Goal: Book appointment/travel/reservation

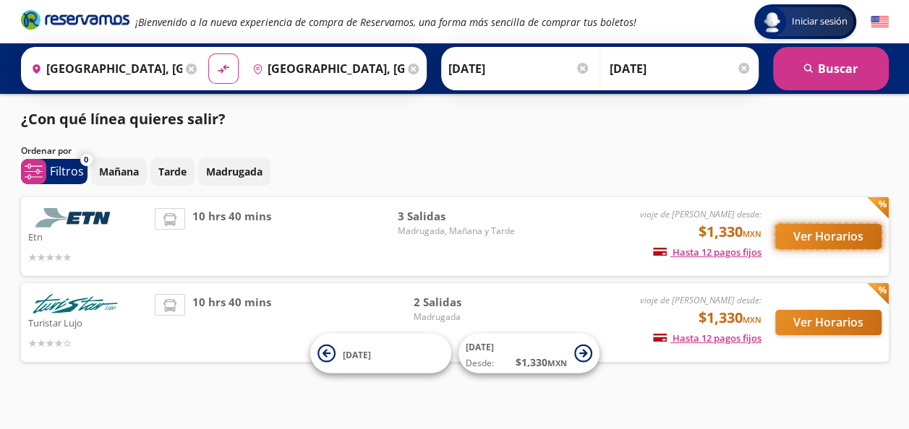
click at [813, 236] on button "Ver Horarios" at bounding box center [828, 236] width 106 height 25
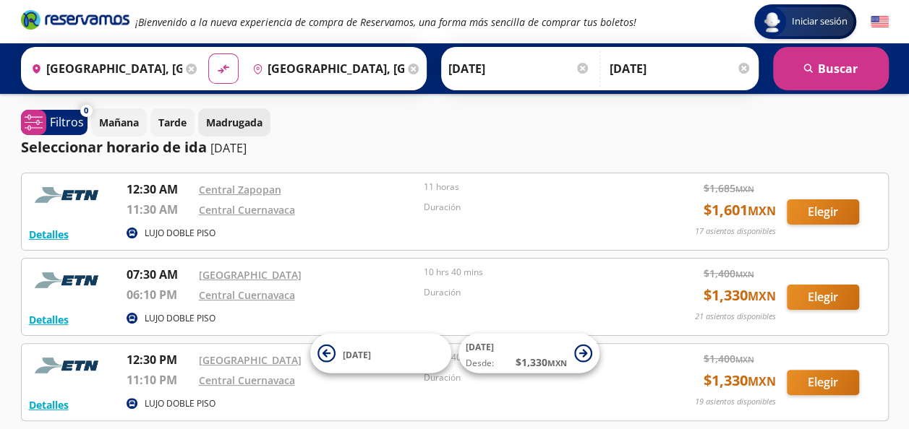
click at [226, 122] on p "Madrugada" at bounding box center [234, 122] width 56 height 15
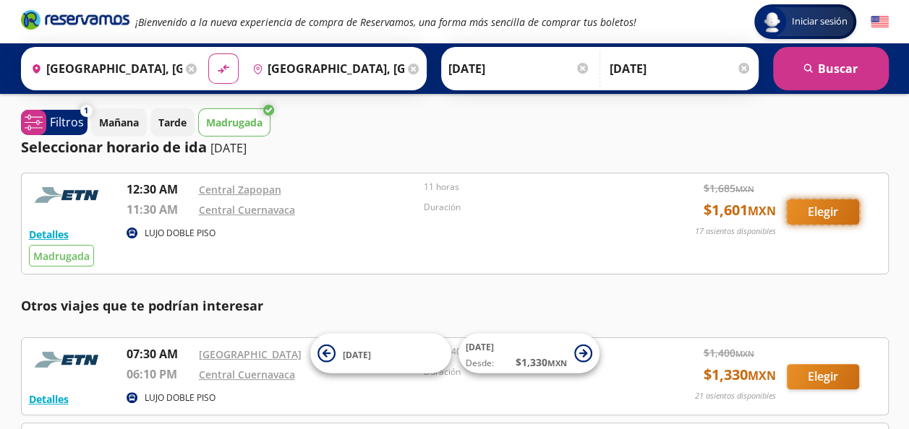
click at [810, 204] on button "Elegir" at bounding box center [823, 212] width 72 height 25
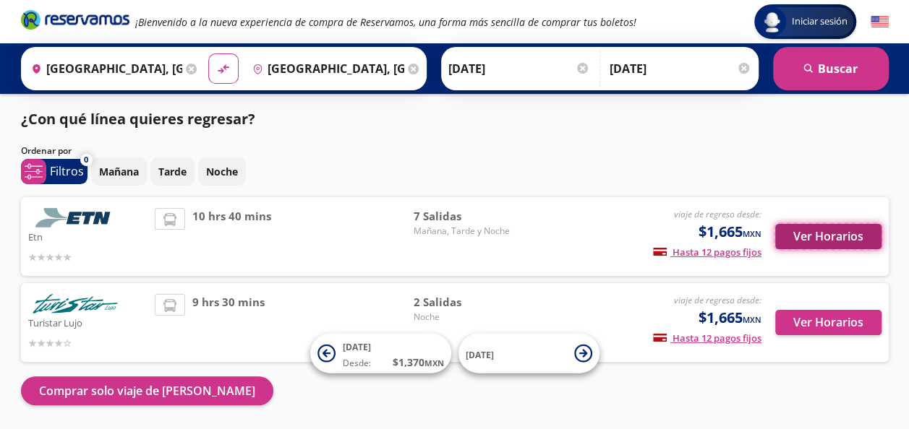
click at [831, 230] on button "Ver Horarios" at bounding box center [828, 236] width 106 height 25
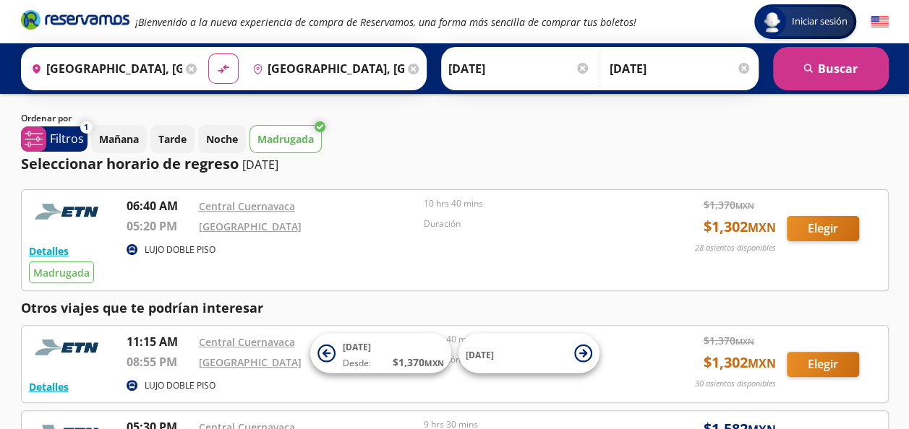
scroll to position [217, 0]
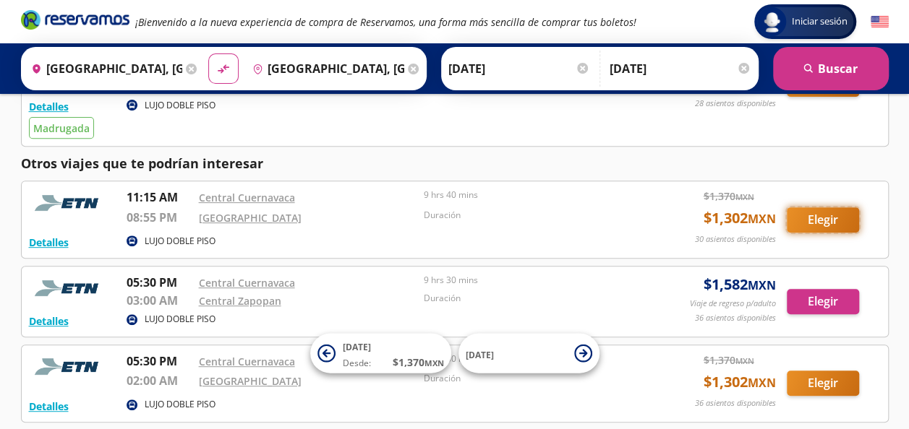
click at [821, 213] on button "Elegir" at bounding box center [823, 219] width 72 height 25
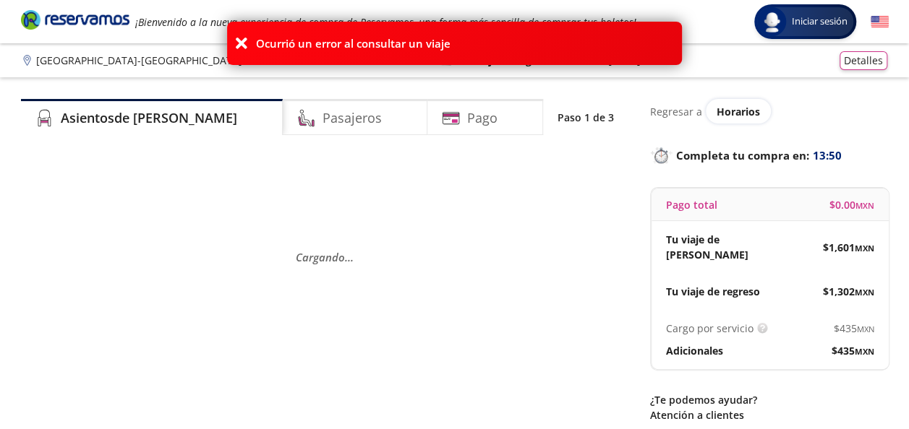
click at [239, 44] on icon at bounding box center [241, 43] width 14 height 14
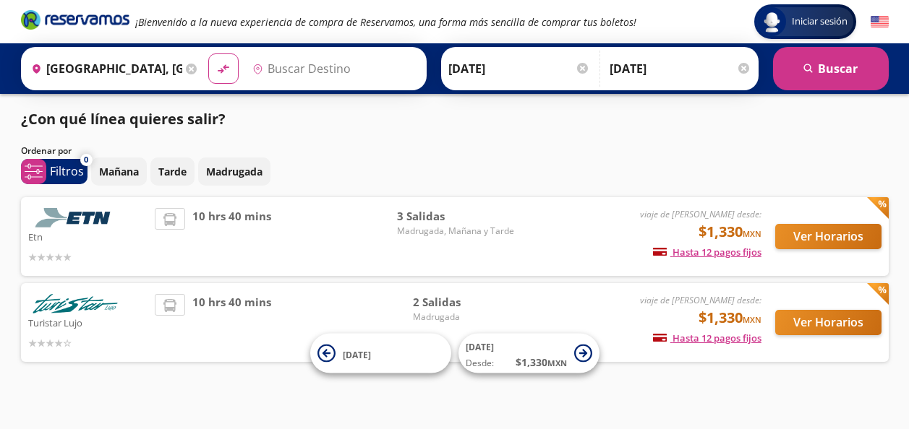
type input "[GEOGRAPHIC_DATA], [GEOGRAPHIC_DATA]"
click at [800, 236] on button "Ver Horarios" at bounding box center [828, 236] width 106 height 25
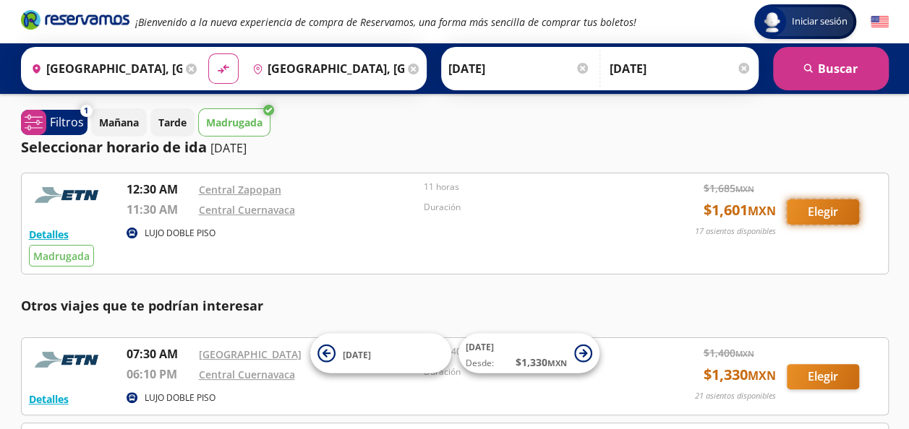
click at [834, 210] on button "Elegir" at bounding box center [823, 212] width 72 height 25
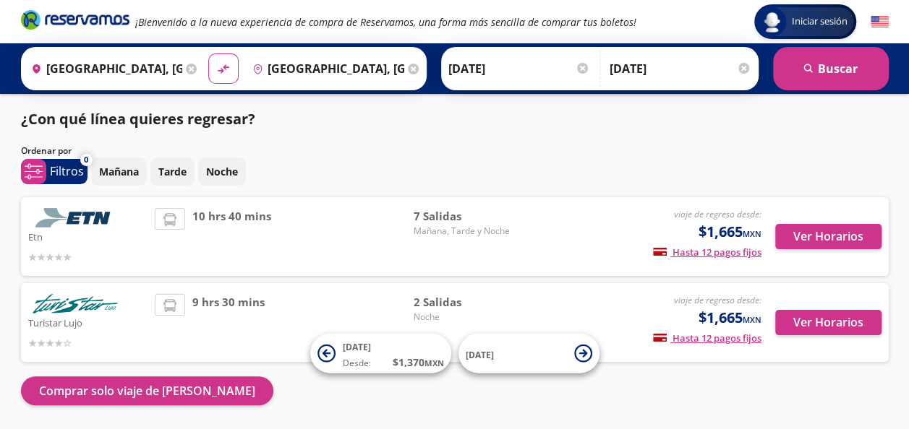
scroll to position [48, 0]
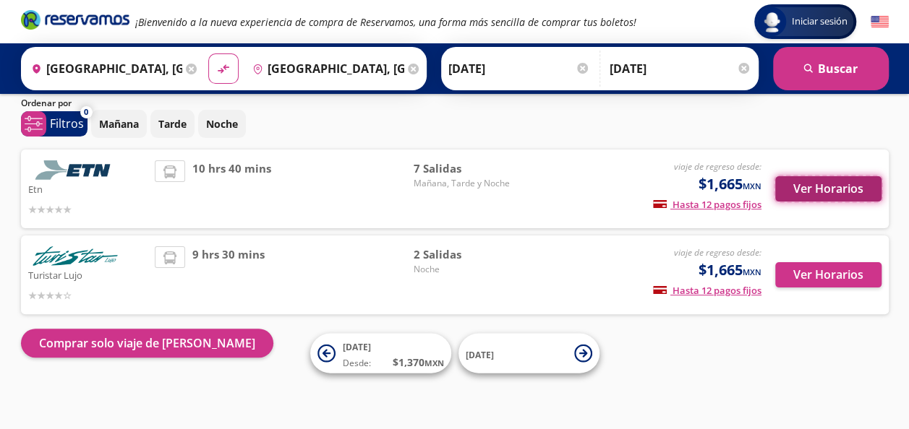
click at [856, 184] on button "Ver Horarios" at bounding box center [828, 188] width 106 height 25
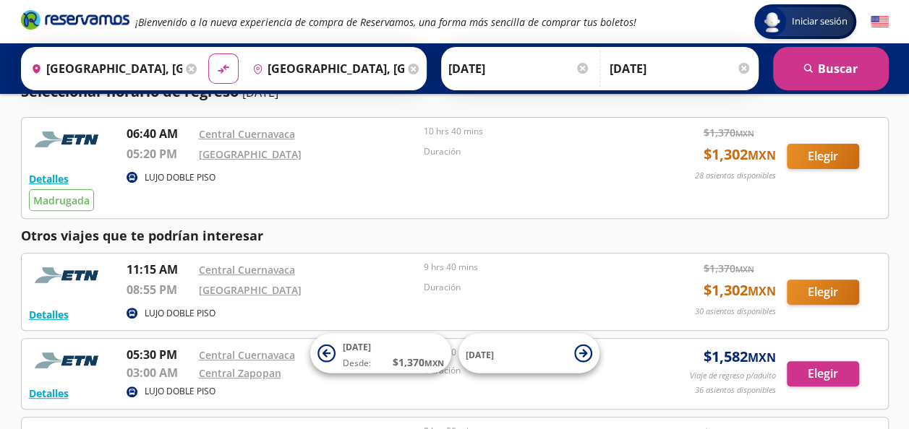
scroll to position [217, 0]
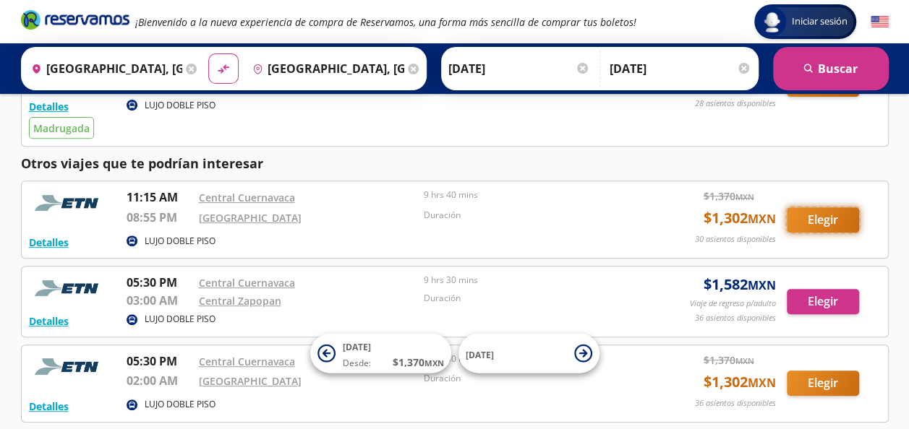
click at [831, 222] on button "Elegir" at bounding box center [823, 219] width 72 height 25
